Goal: Communication & Community: Participate in discussion

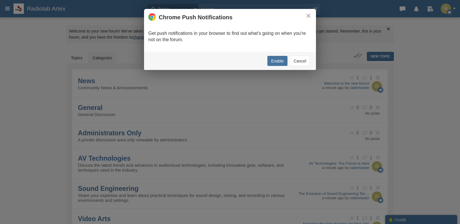
click at [299, 62] on button "Cancel" at bounding box center [300, 61] width 20 height 10
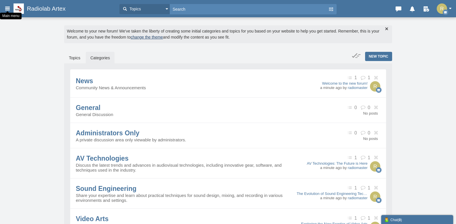
click at [6, 9] on icon at bounding box center [7, 8] width 6 height 10
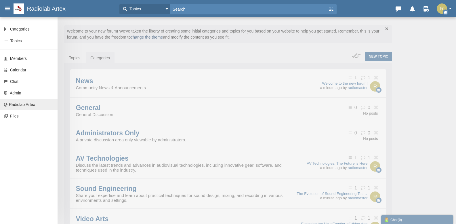
click at [18, 106] on span "Radiolab Artex" at bounding box center [22, 104] width 26 height 5
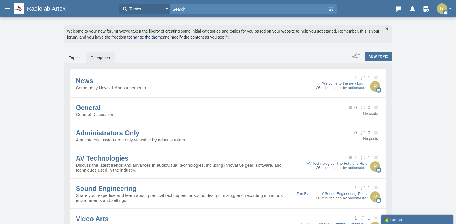
click at [450, 9] on button "button" at bounding box center [446, 8] width 18 height 10
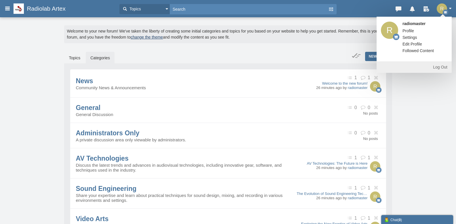
click at [409, 38] on link "Settings" at bounding box center [409, 38] width 23 height 6
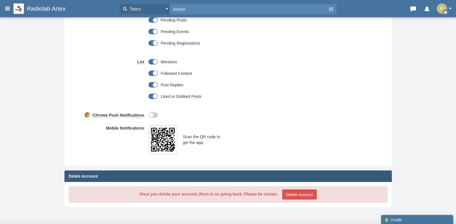
scroll to position [269, 0]
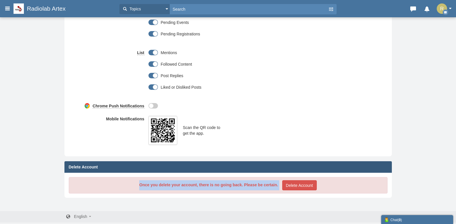
drag, startPoint x: 139, startPoint y: 184, endPoint x: 280, endPoint y: 182, distance: 140.3
click at [280, 182] on div "Once you delete your account, there is no going back. Please be certain. Delete…" at bounding box center [228, 185] width 319 height 16
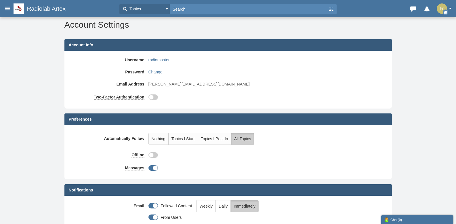
scroll to position [0, 0]
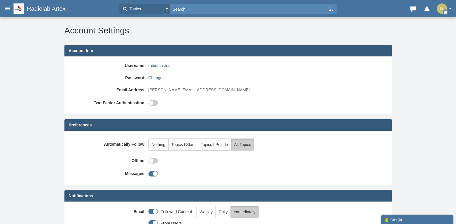
click at [447, 9] on img "button" at bounding box center [442, 8] width 10 height 10
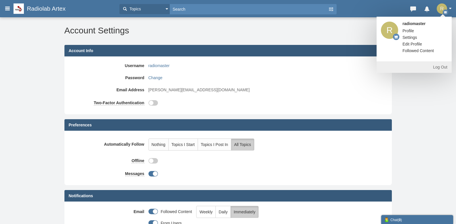
click at [409, 30] on span "Profile" at bounding box center [408, 30] width 12 height 5
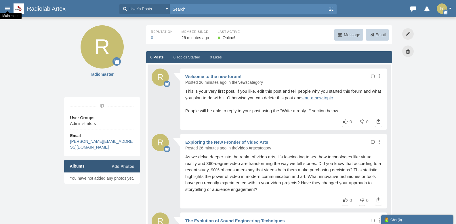
click at [6, 9] on icon at bounding box center [7, 8] width 6 height 10
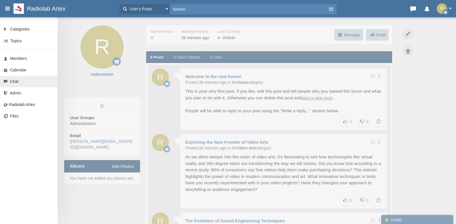
click at [13, 82] on span "Chat" at bounding box center [14, 81] width 9 height 5
click at [13, 93] on span "Admin" at bounding box center [16, 93] width 12 height 5
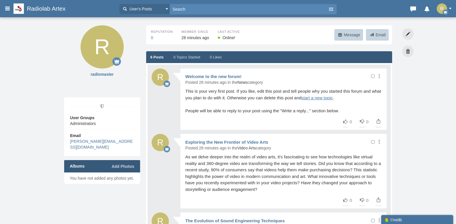
click at [48, 10] on span "Radiolab Artex" at bounding box center [48, 8] width 43 height 7
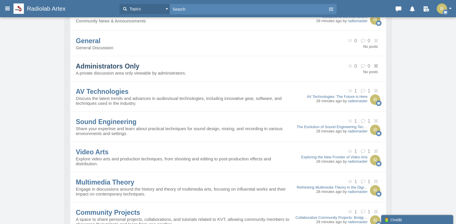
scroll to position [69, 0]
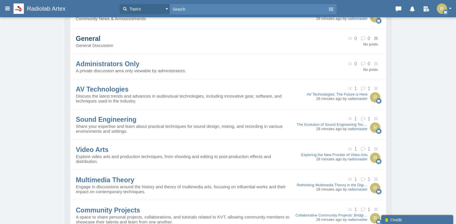
click at [90, 37] on span "General" at bounding box center [88, 38] width 25 height 7
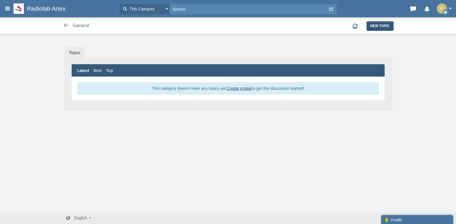
click at [380, 24] on span "New Topic" at bounding box center [380, 26] width 20 height 4
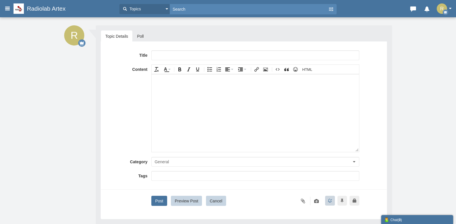
click at [162, 55] on input "text" at bounding box center [255, 55] width 208 height 10
type input "Мы работаем"
click at [172, 80] on div at bounding box center [254, 80] width 201 height 7
click at [199, 92] on body "чсмсмпкенекн5екнкерпис" at bounding box center [255, 113] width 207 height 78
click at [296, 70] on icon "Insert Emoji" at bounding box center [295, 69] width 5 height 5
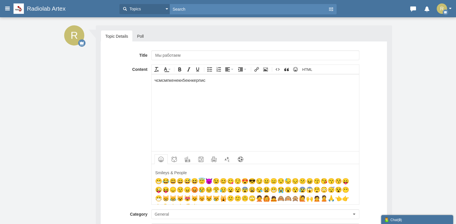
click at [195, 182] on li "😆" at bounding box center [194, 181] width 7 height 9
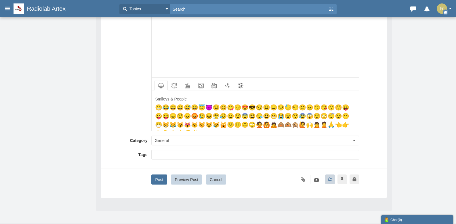
scroll to position [86, 0]
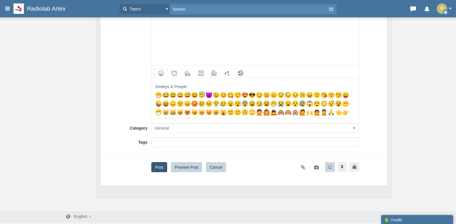
click at [161, 167] on button "Post" at bounding box center [159, 167] width 16 height 10
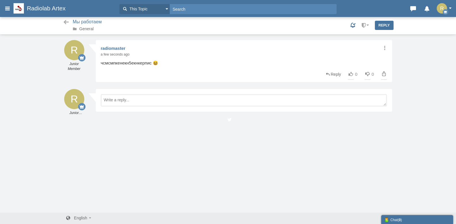
scroll to position [1, 0]
click at [46, 8] on span "Radiolab Artex" at bounding box center [48, 8] width 43 height 7
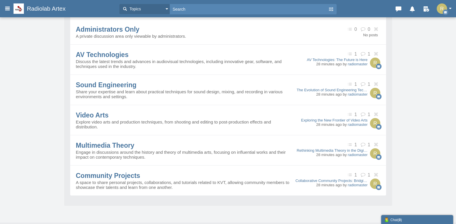
scroll to position [118, 0]
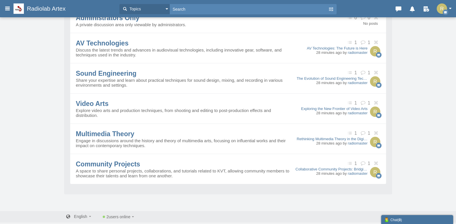
click at [87, 217] on link "English" at bounding box center [79, 216] width 26 height 5
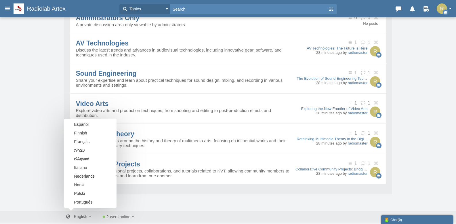
scroll to position [69, 0]
click at [82, 194] on span "русский" at bounding box center [81, 193] width 14 height 6
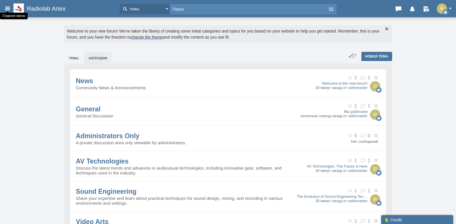
click at [7, 7] on icon at bounding box center [7, 8] width 6 height 10
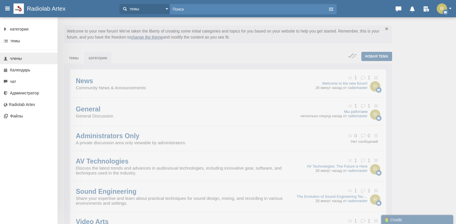
click at [14, 58] on span "члены" at bounding box center [16, 58] width 12 height 5
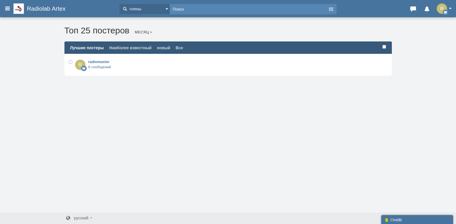
click at [43, 10] on span "Radiolab Artex" at bounding box center [48, 8] width 43 height 7
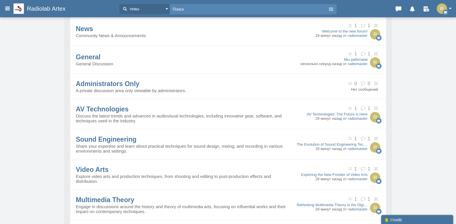
scroll to position [118, 0]
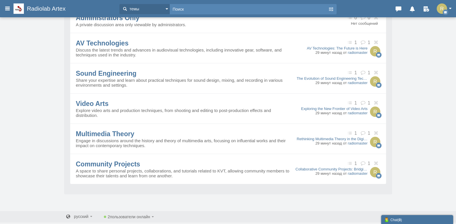
click at [148, 217] on span "пользователи онлайн" at bounding box center [130, 216] width 40 height 5
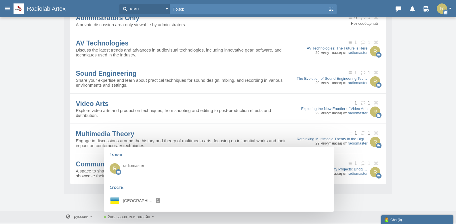
click at [51, 187] on div "Сообщения отключены. Разрешить им отправлять или получать сообщения. Включить с…" at bounding box center [228, 55] width 456 height 312
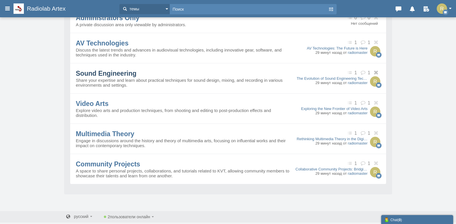
scroll to position [0, 0]
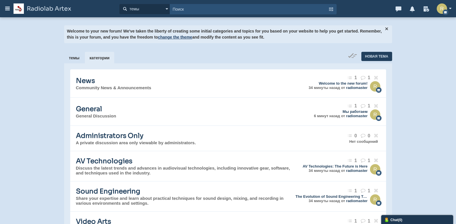
click at [398, 221] on div "Chat ( 0 )" at bounding box center [417, 219] width 66 height 6
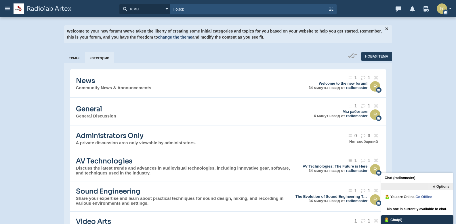
click at [395, 221] on div "Chat ( 0 )" at bounding box center [417, 219] width 66 height 6
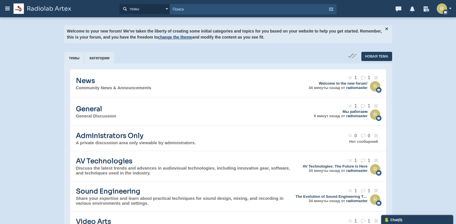
click at [72, 57] on link "темы" at bounding box center [74, 58] width 20 height 12
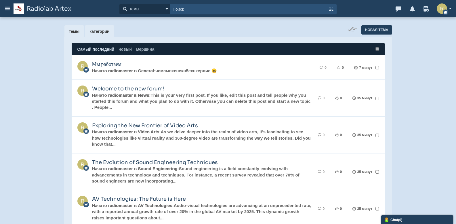
click at [102, 33] on link "категории" at bounding box center [99, 31] width 29 height 12
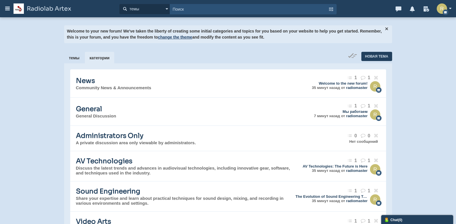
click at [43, 51] on div "Сообщения отключены. Разрешить им отправлять или получать сообщения. Включить с…" at bounding box center [228, 173] width 456 height 312
click at [71, 59] on link "темы" at bounding box center [74, 58] width 20 height 12
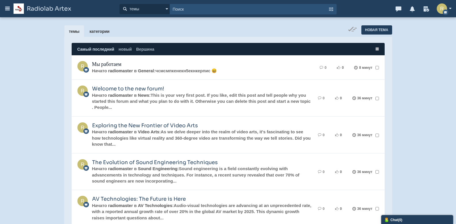
click at [110, 63] on link "Мы работаем" at bounding box center [106, 64] width 29 height 6
